Goal: Check status

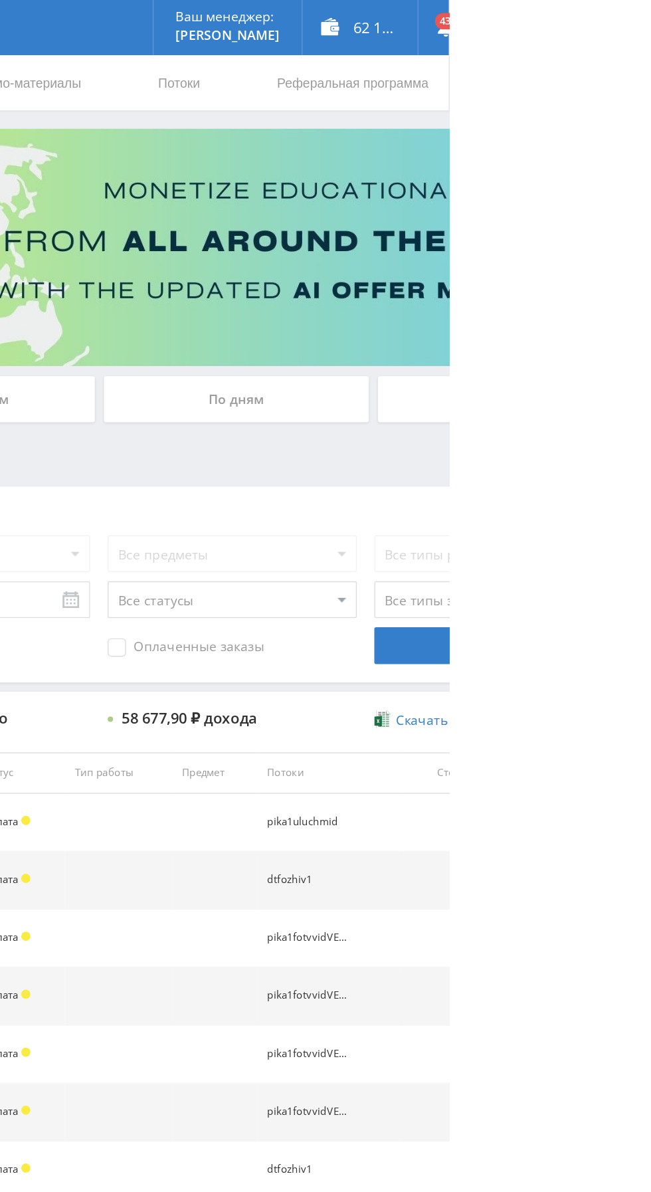
click at [447, 277] on div "По дням" at bounding box center [497, 288] width 191 height 33
click at [0, 0] on input "По дням" at bounding box center [0, 0] width 0 height 0
